Goal: Information Seeking & Learning: Check status

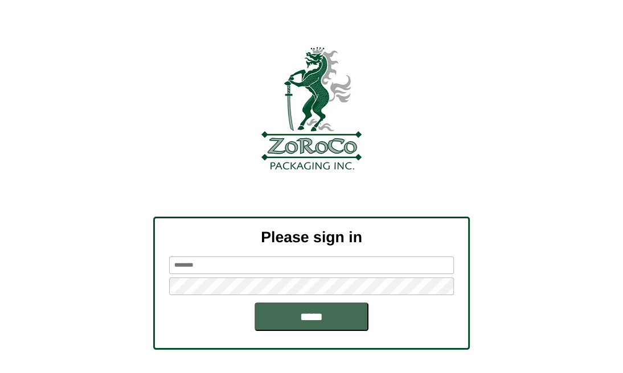
type input "*********"
click at [295, 317] on input "*****" at bounding box center [311, 317] width 114 height 28
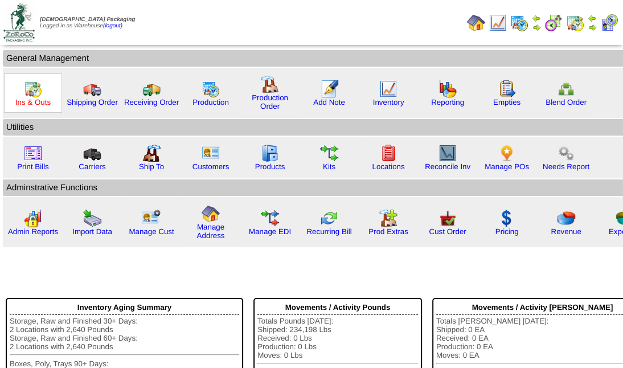
click at [27, 98] on link "Ins & Outs" at bounding box center [32, 102] width 35 height 9
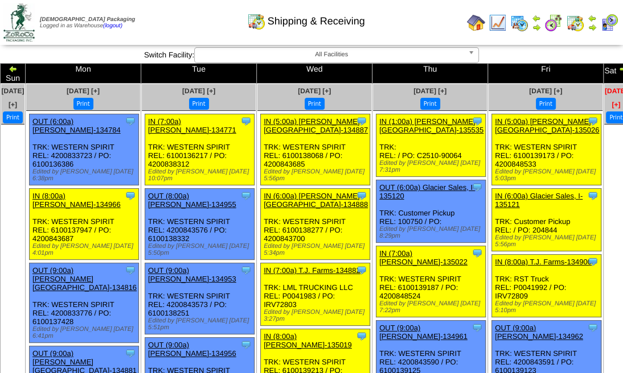
click at [605, 87] on span "Sep 21 [+]" at bounding box center [616, 98] width 23 height 22
click at [618, 68] on img at bounding box center [622, 68] width 9 height 9
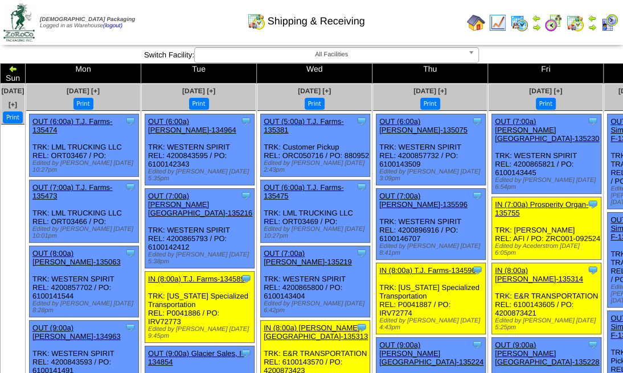
drag, startPoint x: 0, startPoint y: 0, endPoint x: 589, endPoint y: 68, distance: 593.2
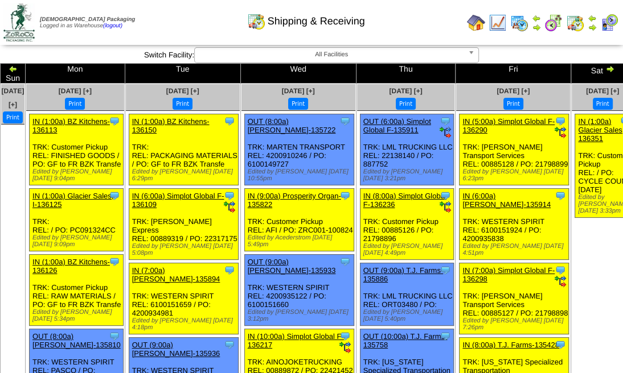
click at [605, 70] on img at bounding box center [609, 68] width 9 height 9
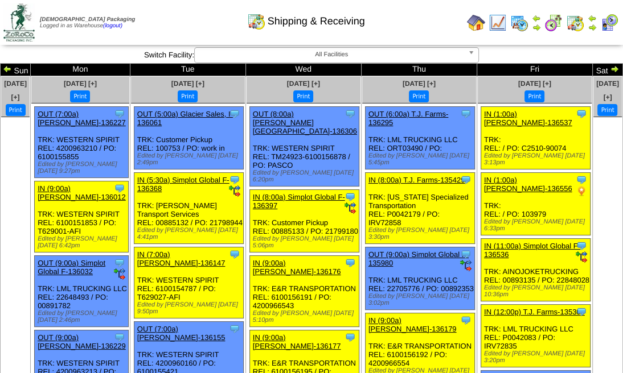
click at [610, 70] on img at bounding box center [614, 68] width 9 height 9
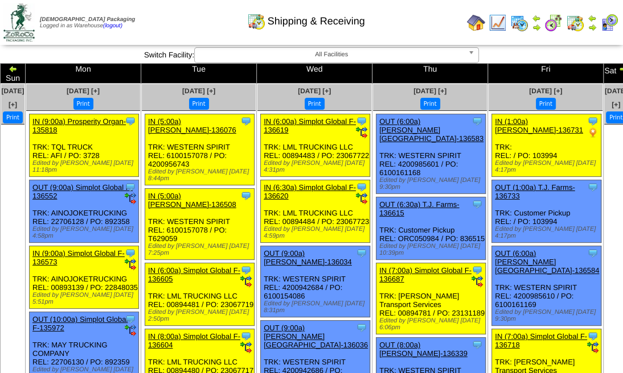
click at [618, 70] on img at bounding box center [622, 68] width 9 height 9
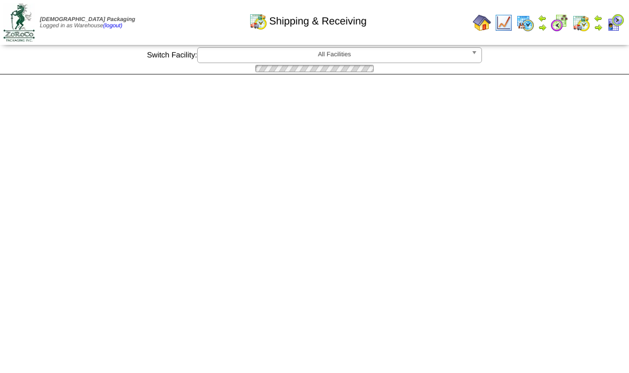
click at [589, 70] on div "**********" at bounding box center [314, 60] width 629 height 27
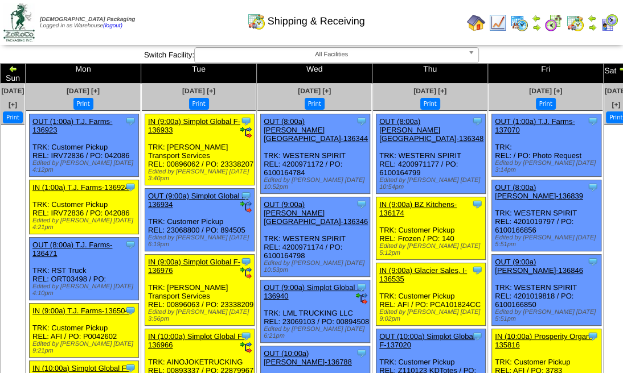
click at [618, 70] on img at bounding box center [622, 68] width 9 height 9
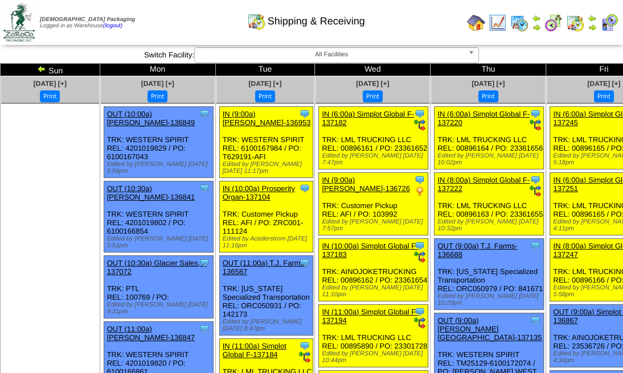
drag, startPoint x: 0, startPoint y: 0, endPoint x: 589, endPoint y: 70, distance: 592.8
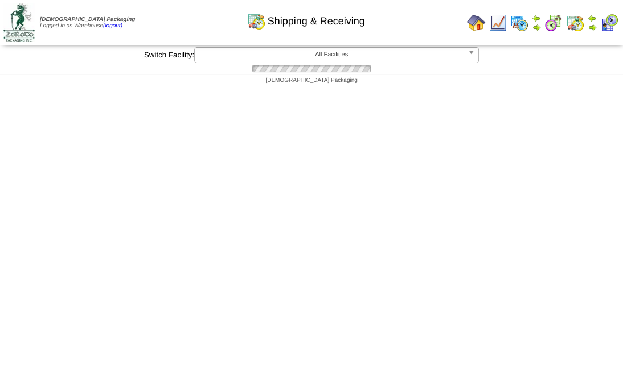
click at [0, 0] on img at bounding box center [0, 0] width 0 height 0
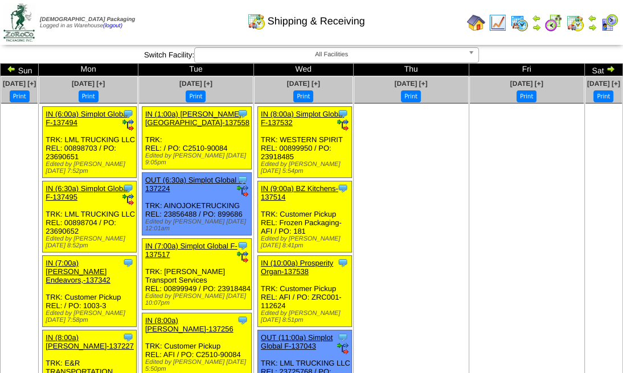
click at [606, 65] on img at bounding box center [610, 68] width 9 height 9
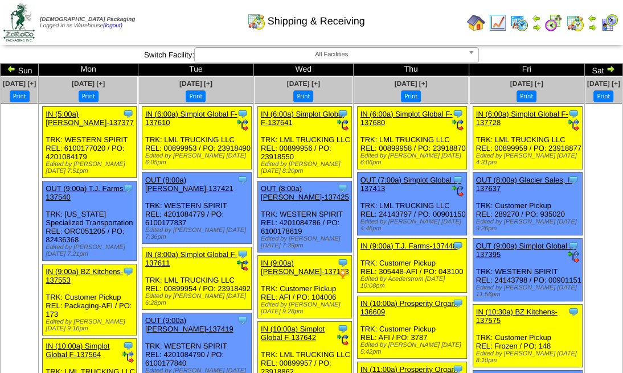
drag, startPoint x: 0, startPoint y: 0, endPoint x: 584, endPoint y: 68, distance: 588.0
click at [606, 68] on img at bounding box center [610, 68] width 9 height 9
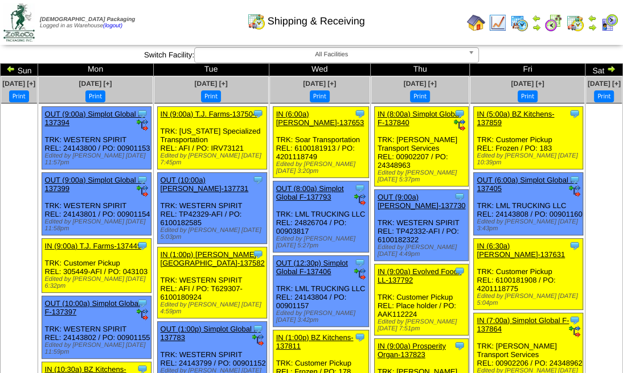
click at [606, 68] on img at bounding box center [610, 68] width 9 height 9
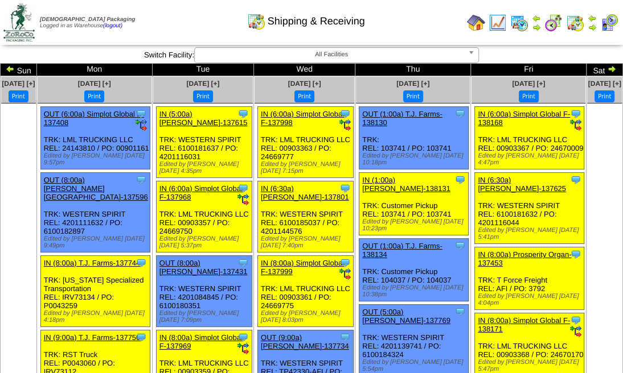
click at [607, 71] on img at bounding box center [611, 68] width 9 height 9
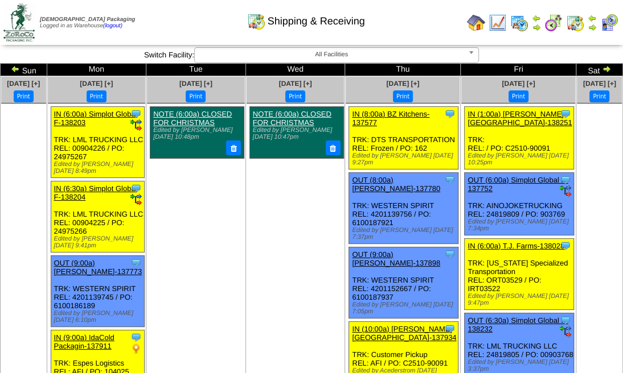
click at [602, 71] on img at bounding box center [606, 68] width 9 height 9
click at [602, 68] on img at bounding box center [606, 68] width 9 height 9
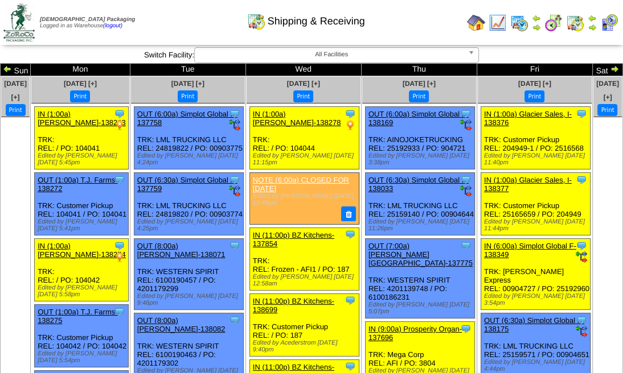
click at [610, 68] on img at bounding box center [614, 68] width 9 height 9
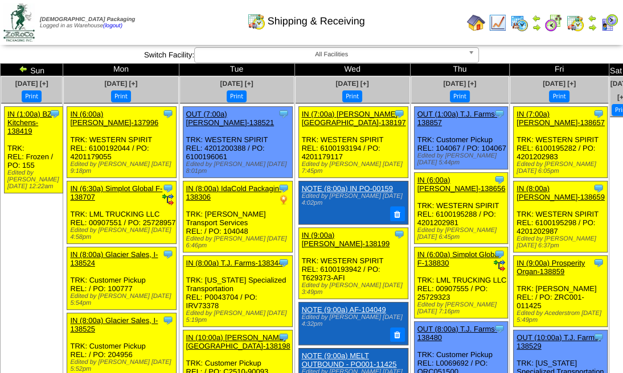
click at [624, 68] on img at bounding box center [628, 68] width 9 height 9
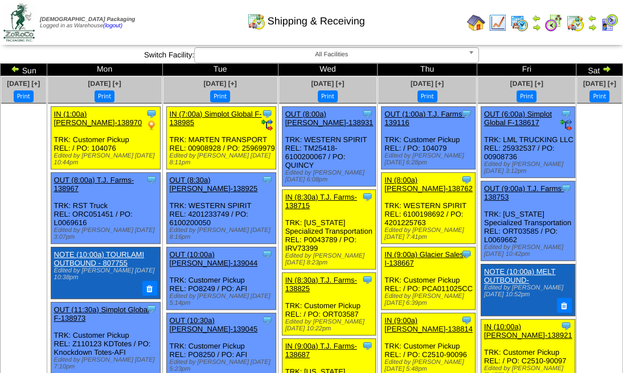
click at [602, 66] on img at bounding box center [606, 68] width 9 height 9
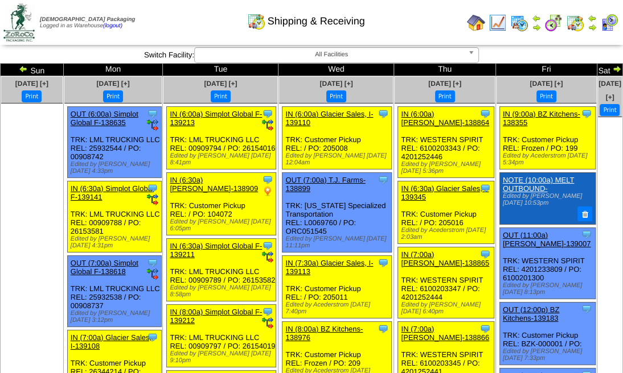
click at [612, 66] on img at bounding box center [616, 68] width 9 height 9
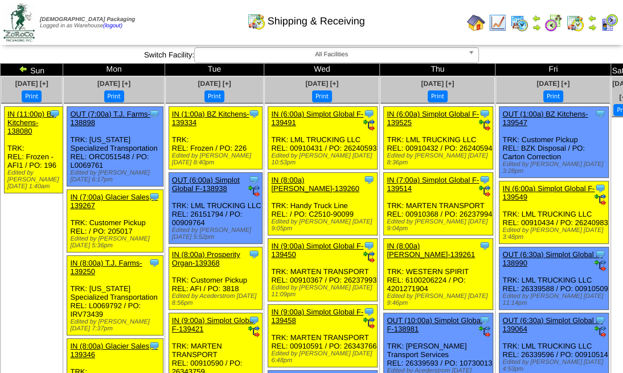
click at [626, 66] on img at bounding box center [630, 68] width 9 height 9
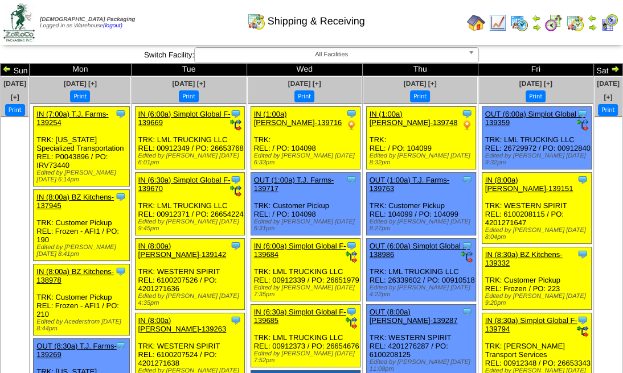
click at [610, 66] on img at bounding box center [614, 68] width 9 height 9
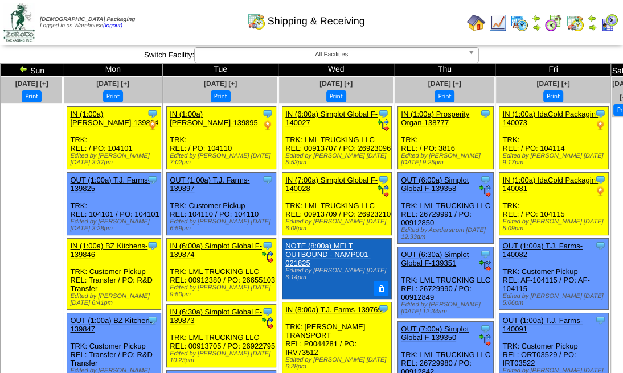
click at [626, 66] on img at bounding box center [630, 68] width 9 height 9
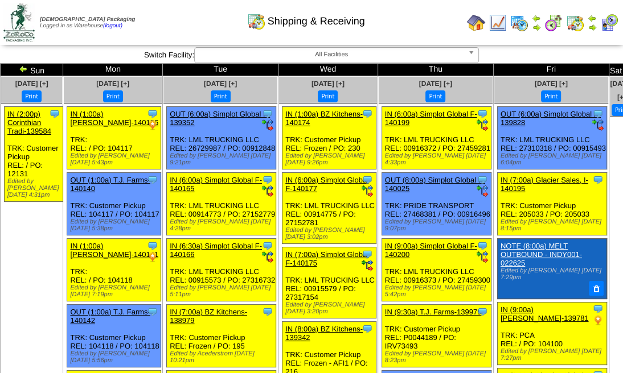
click at [624, 66] on img at bounding box center [628, 68] width 9 height 9
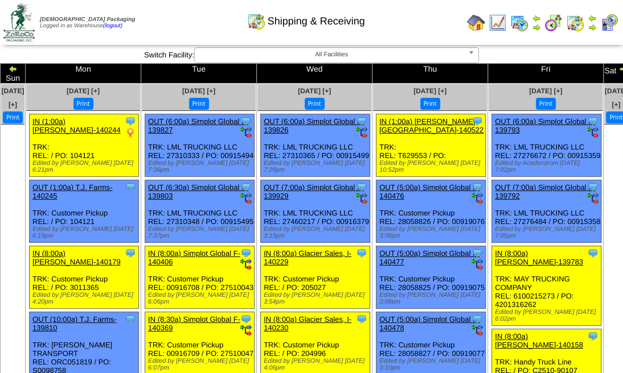
click at [618, 66] on img at bounding box center [622, 68] width 9 height 9
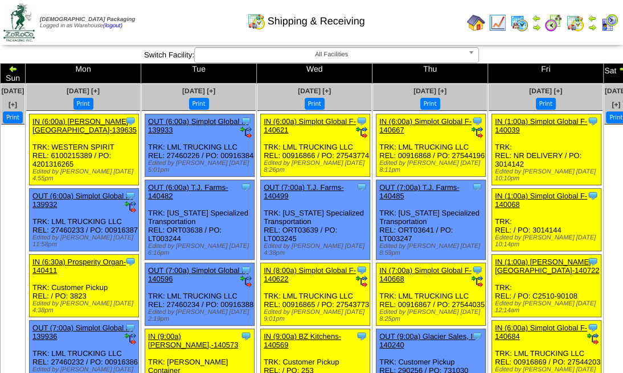
click at [618, 65] on img at bounding box center [622, 68] width 9 height 9
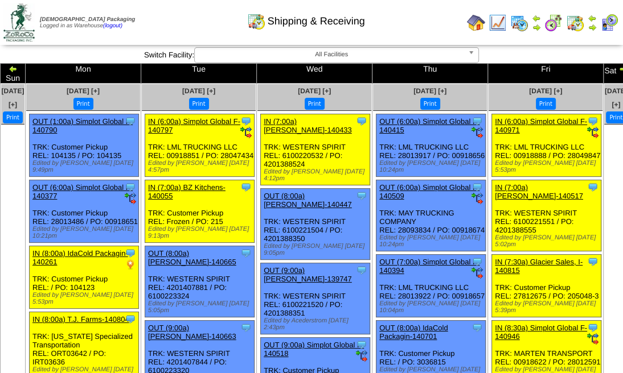
click at [618, 65] on img at bounding box center [622, 68] width 9 height 9
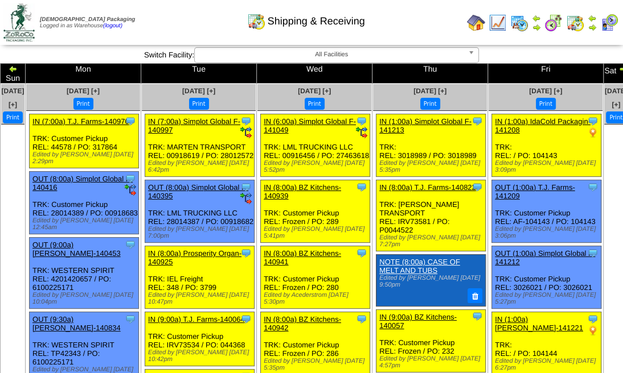
click at [603, 64] on td "Sat" at bounding box center [615, 74] width 25 height 20
click at [618, 65] on img at bounding box center [622, 68] width 9 height 9
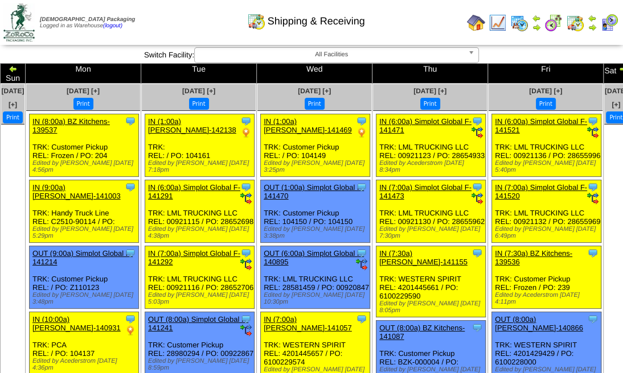
click at [618, 68] on img at bounding box center [622, 68] width 9 height 9
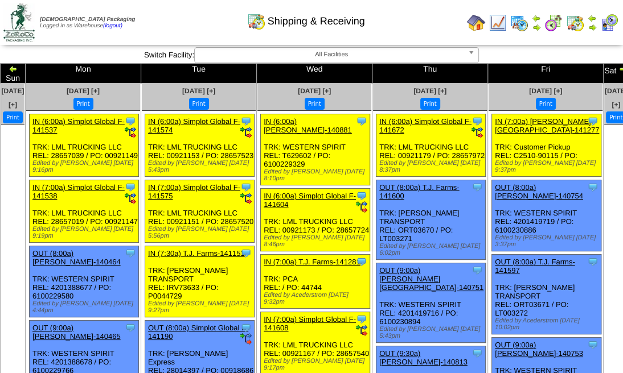
click at [618, 68] on img at bounding box center [622, 68] width 9 height 9
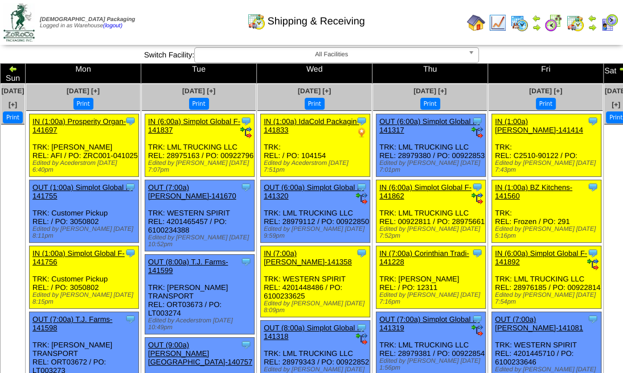
drag, startPoint x: 0, startPoint y: 0, endPoint x: 588, endPoint y: 67, distance: 591.4
click at [618, 67] on img at bounding box center [622, 68] width 9 height 9
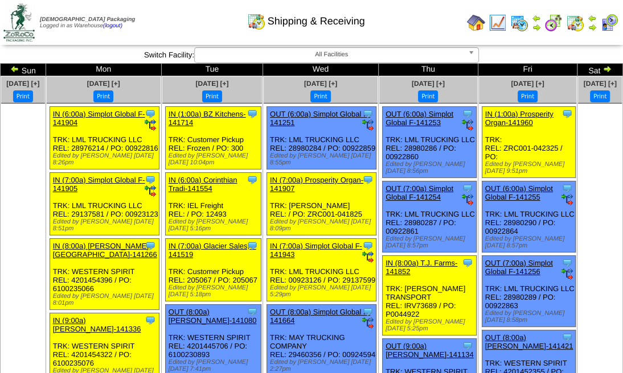
click at [615, 53] on div "**********" at bounding box center [311, 55] width 623 height 16
click at [602, 68] on img at bounding box center [606, 68] width 9 height 9
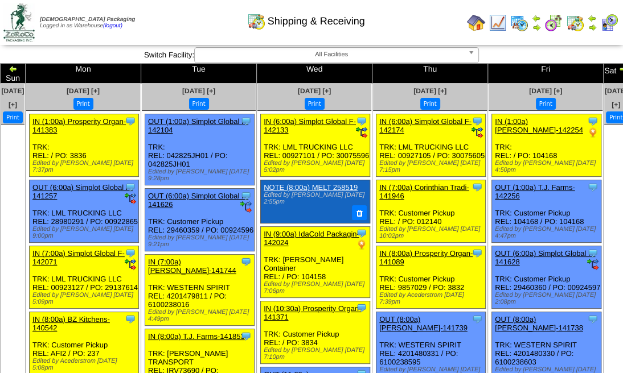
click at [618, 68] on img at bounding box center [622, 68] width 9 height 9
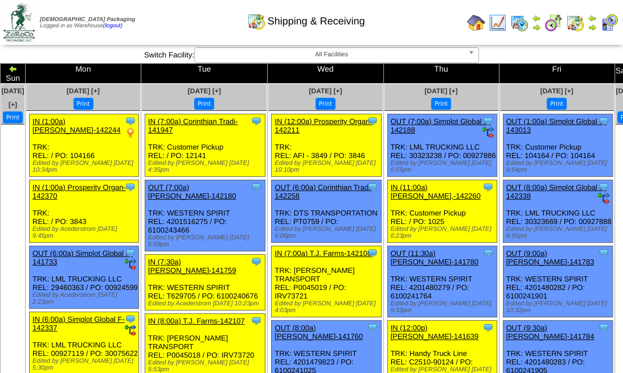
click at [628, 68] on img at bounding box center [634, 68] width 9 height 9
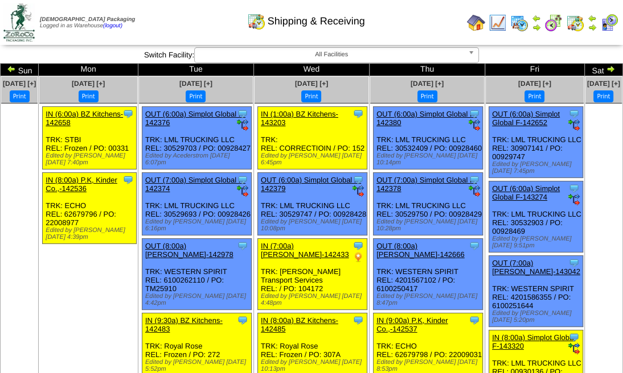
click at [593, 68] on td "Sat" at bounding box center [603, 70] width 38 height 13
click at [606, 68] on img at bounding box center [610, 68] width 9 height 9
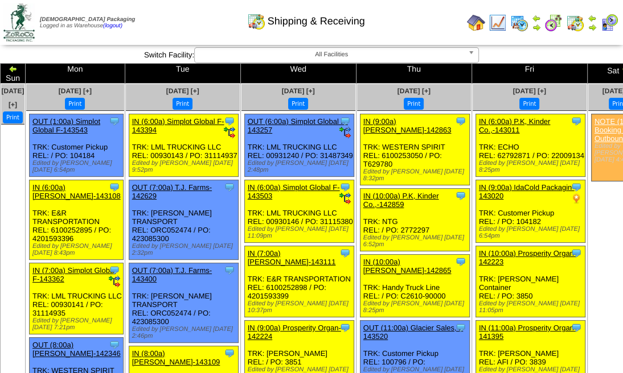
click at [621, 66] on img at bounding box center [625, 68] width 9 height 9
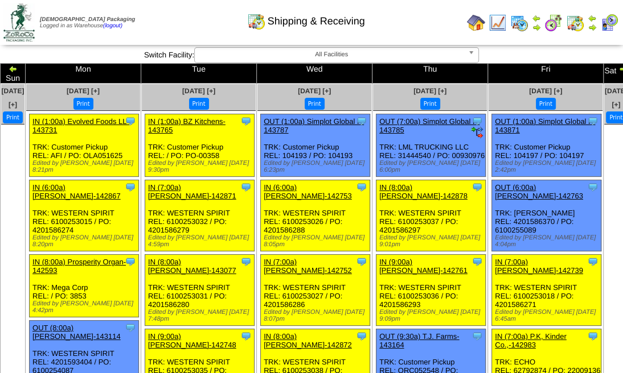
click at [618, 66] on img at bounding box center [622, 68] width 9 height 9
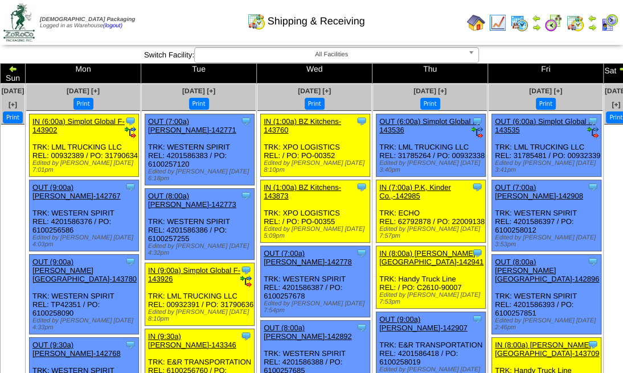
click at [618, 66] on img at bounding box center [622, 68] width 9 height 9
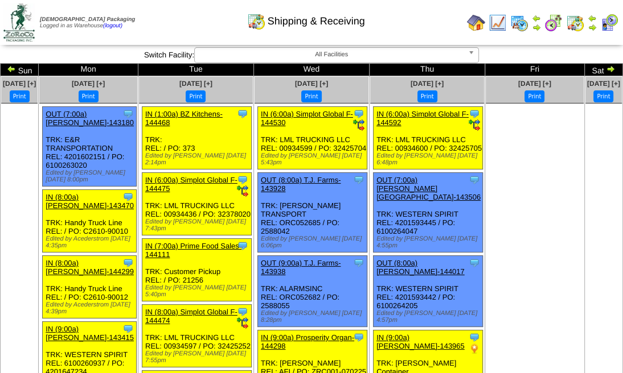
click at [606, 66] on img at bounding box center [610, 68] width 9 height 9
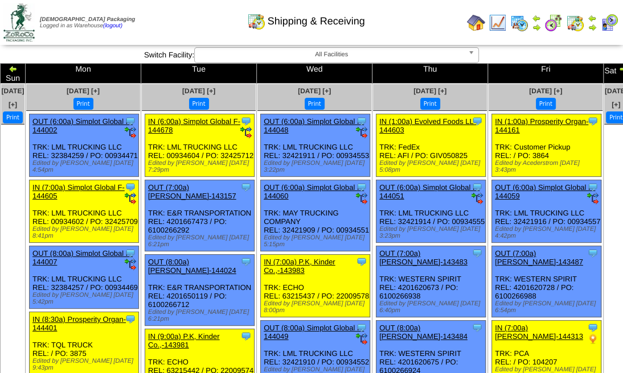
click at [618, 66] on img at bounding box center [622, 68] width 9 height 9
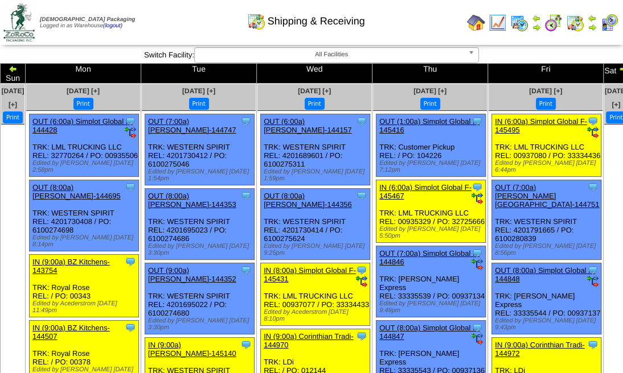
click at [618, 66] on img at bounding box center [622, 68] width 9 height 9
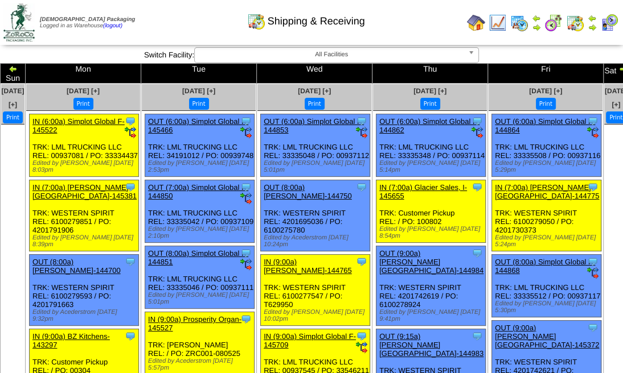
click at [618, 67] on img at bounding box center [622, 68] width 9 height 9
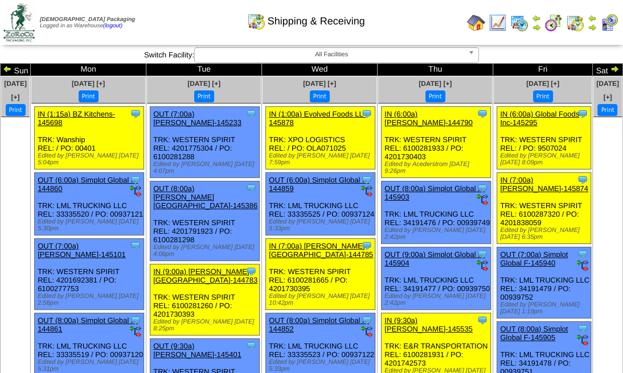
click at [610, 67] on img at bounding box center [614, 68] width 9 height 9
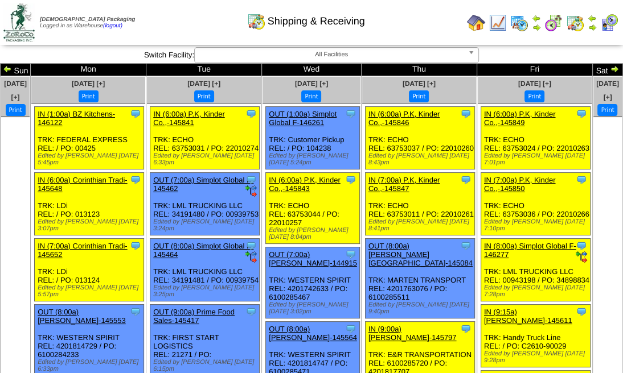
click at [610, 67] on img at bounding box center [614, 68] width 9 height 9
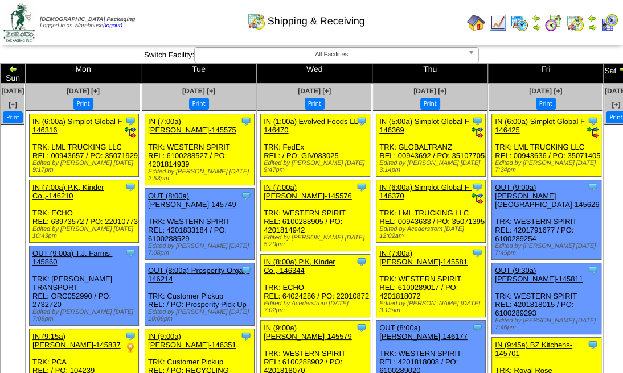
click at [618, 67] on img at bounding box center [622, 68] width 9 height 9
